Goal: Information Seeking & Learning: Learn about a topic

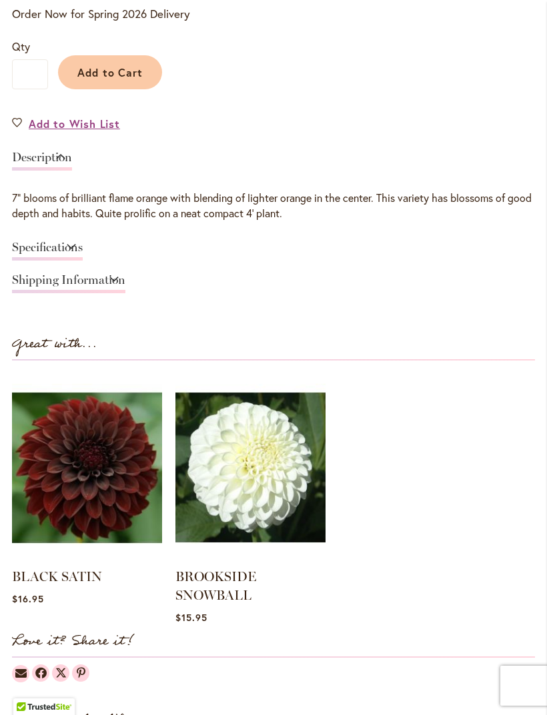
scroll to position [875, 0]
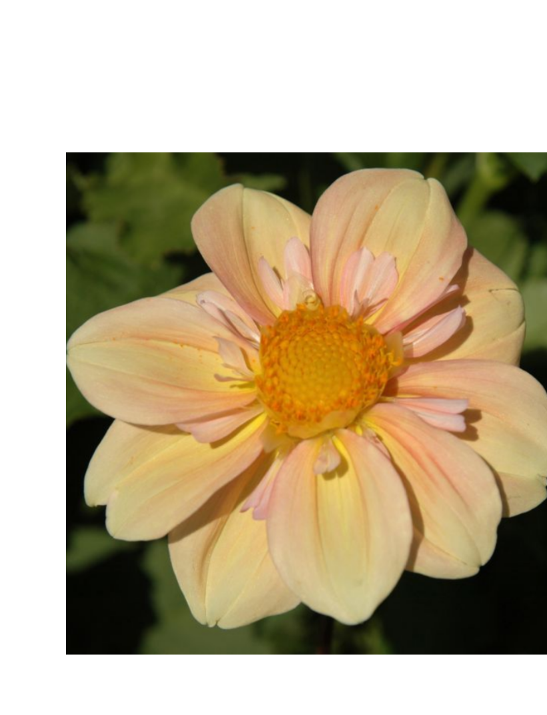
scroll to position [81, 0]
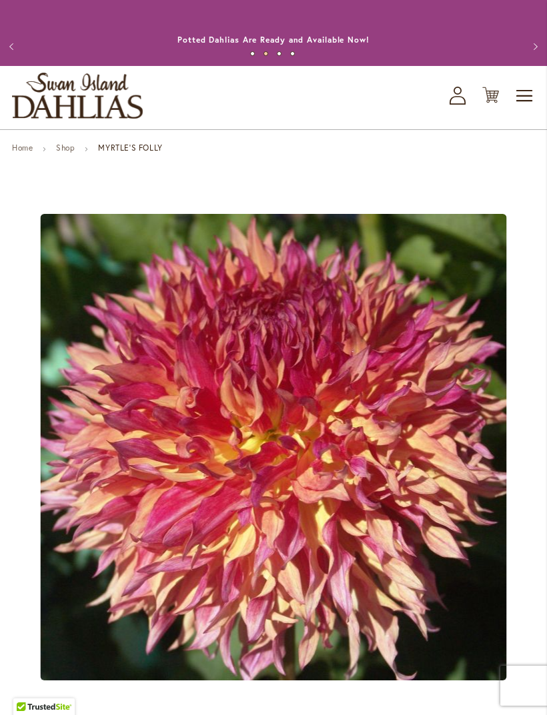
click at [486, 155] on ul "Home Shop MYRTLE'S FOLLY" at bounding box center [273, 149] width 523 height 12
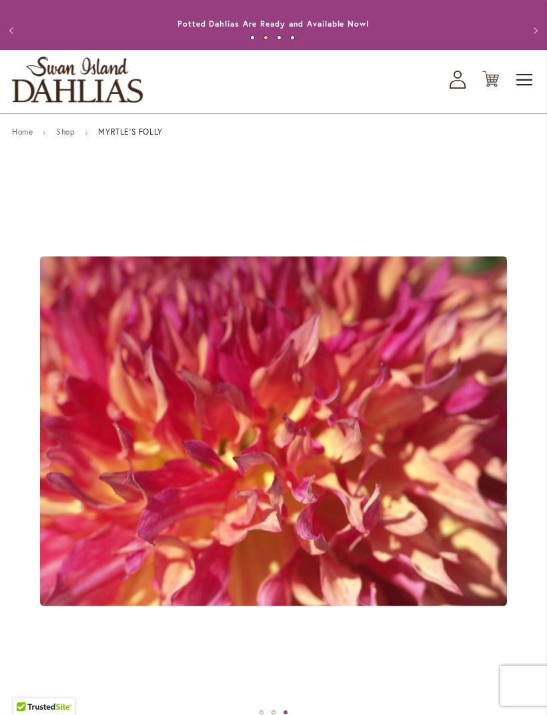
scroll to position [14, 0]
